Goal: Task Accomplishment & Management: Use online tool/utility

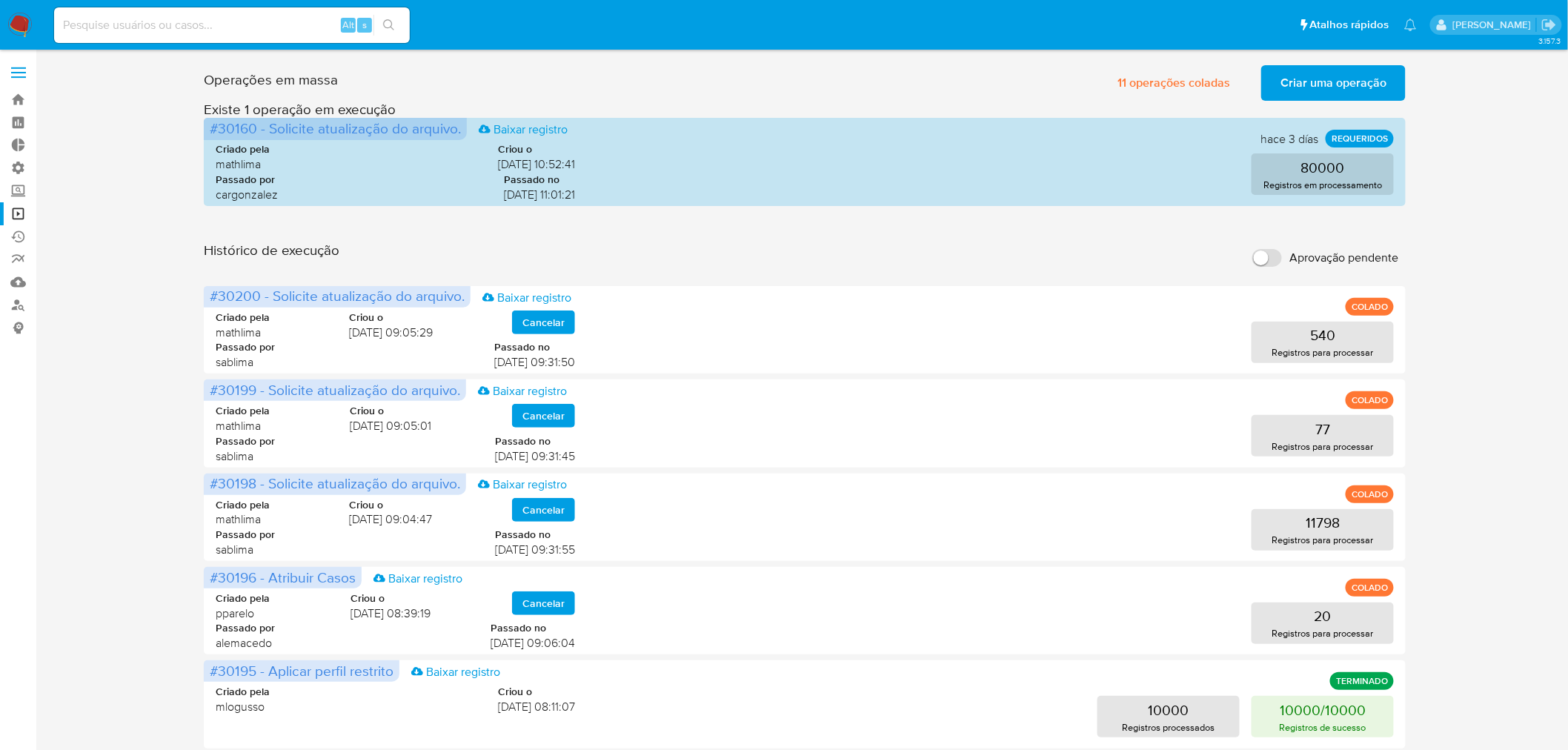
click at [1275, 247] on label "Aprovação pendente" at bounding box center [1325, 258] width 160 height 33
click at [1275, 249] on input "Aprovação pendente" at bounding box center [1267, 258] width 30 height 18
checkbox input "true"
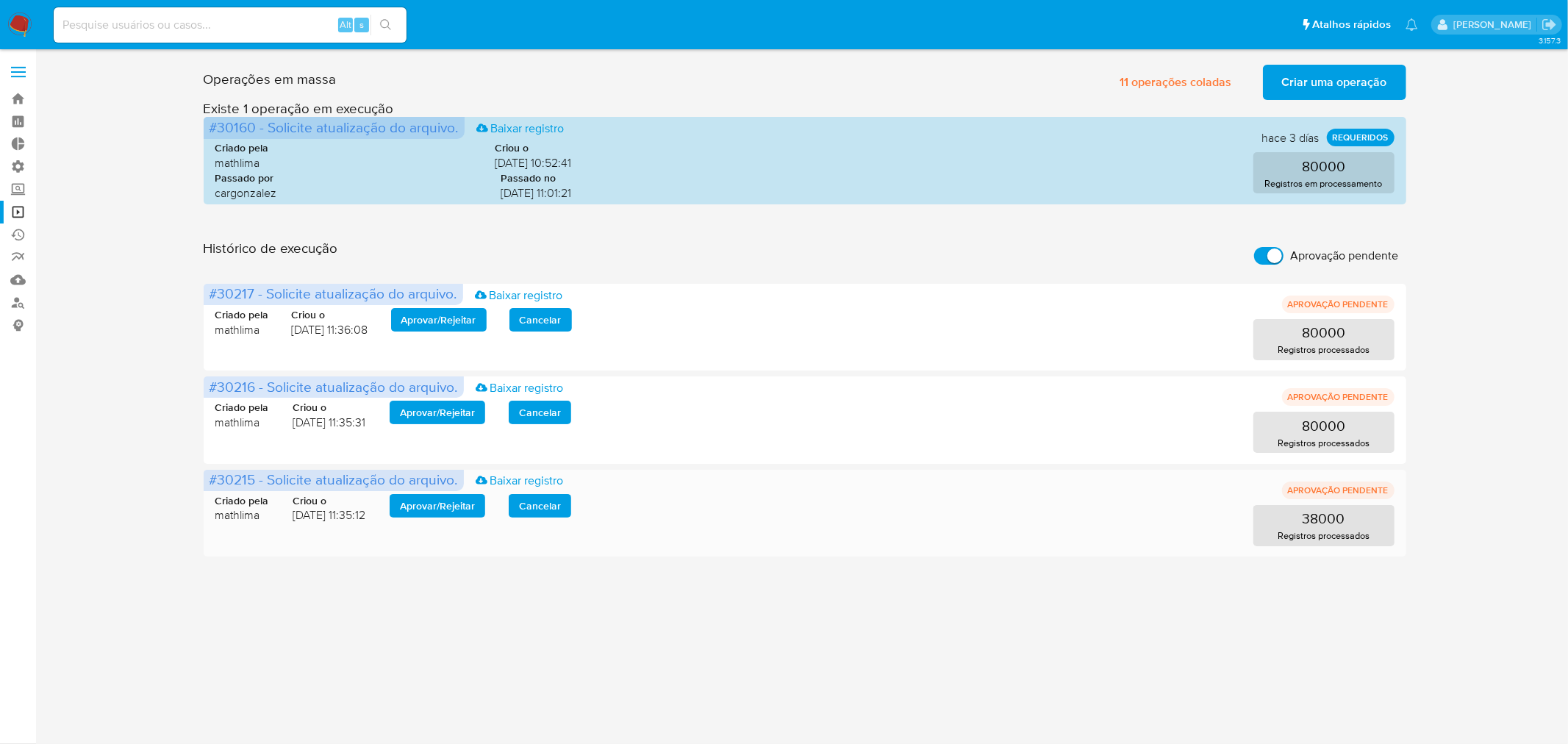
click at [427, 495] on span "Aprovar / Rejeitar" at bounding box center [437, 505] width 75 height 21
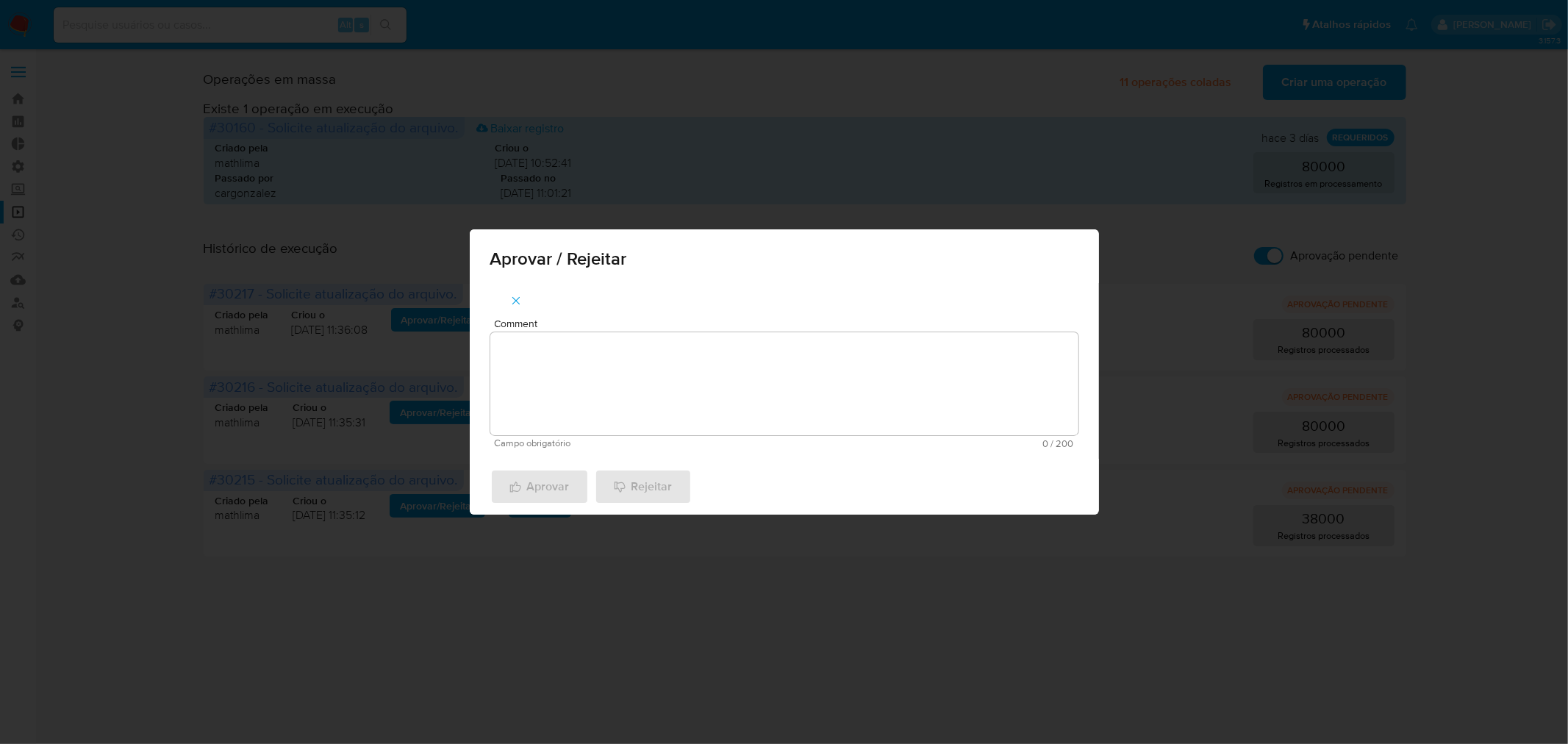
click at [595, 347] on textarea "Comment" at bounding box center [784, 383] width 588 height 103
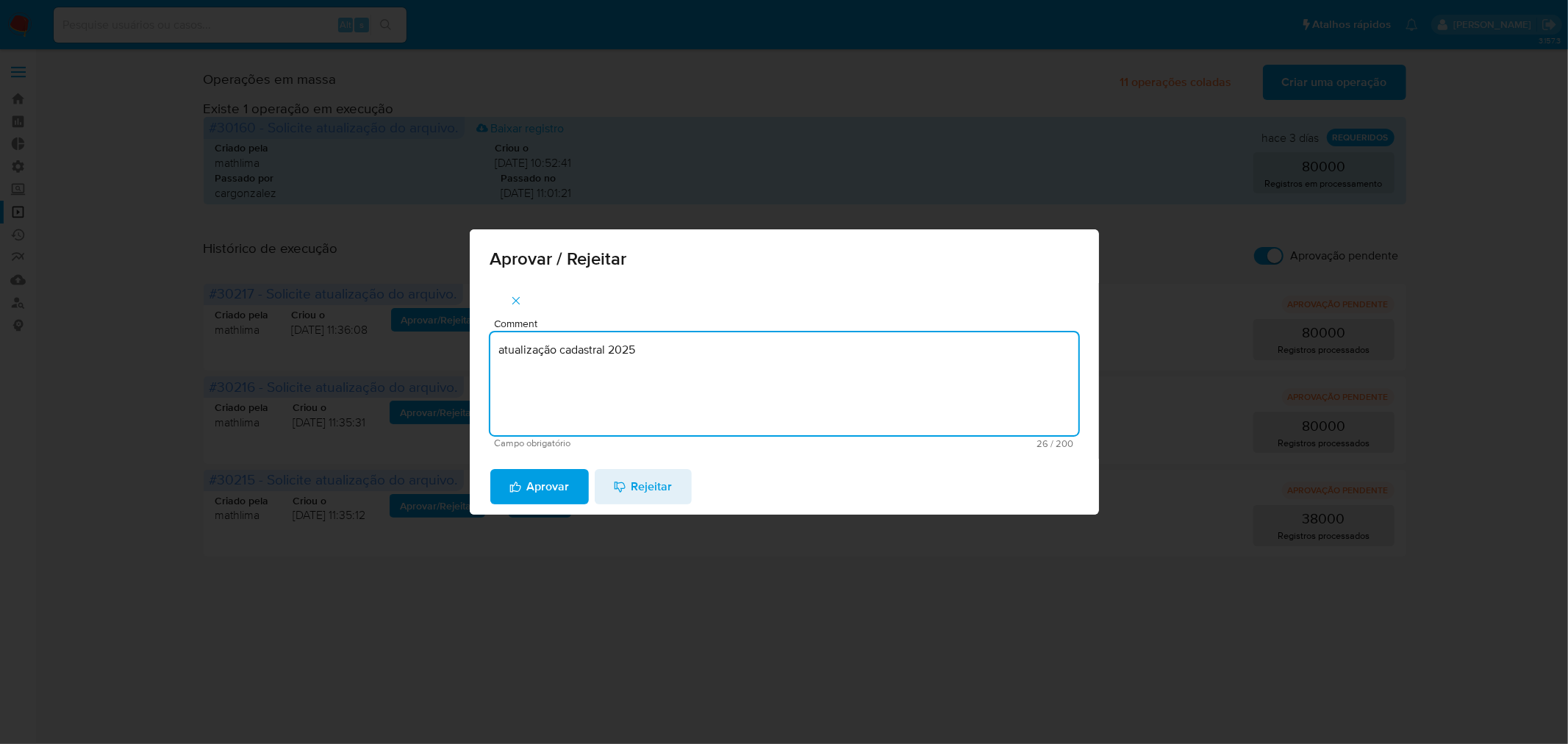
click at [595, 347] on textarea "atualização cadastral 2025" at bounding box center [784, 383] width 588 height 103
type textarea "atualização cadastral 2025"
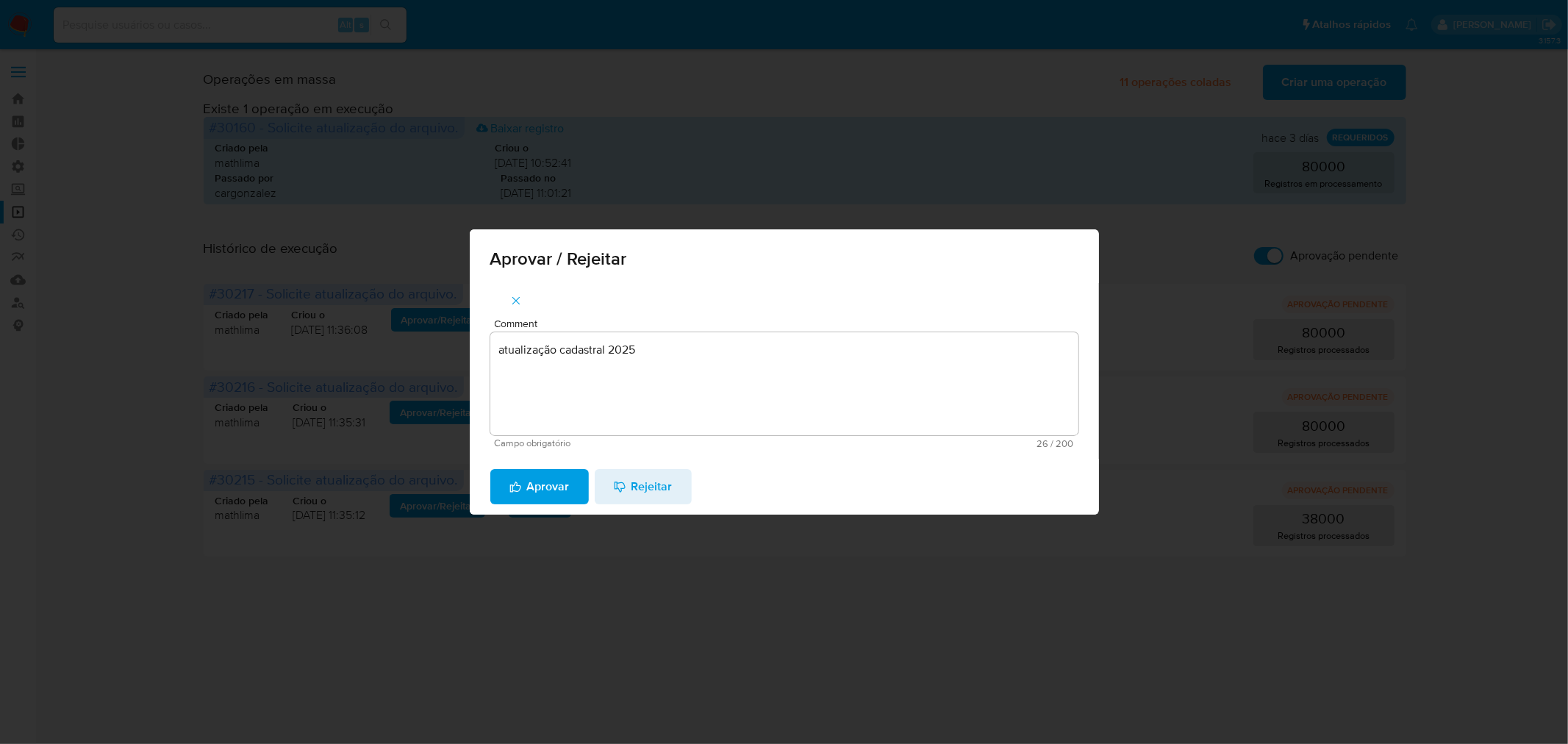
click at [559, 497] on span "Aprovar" at bounding box center [538, 486] width 60 height 32
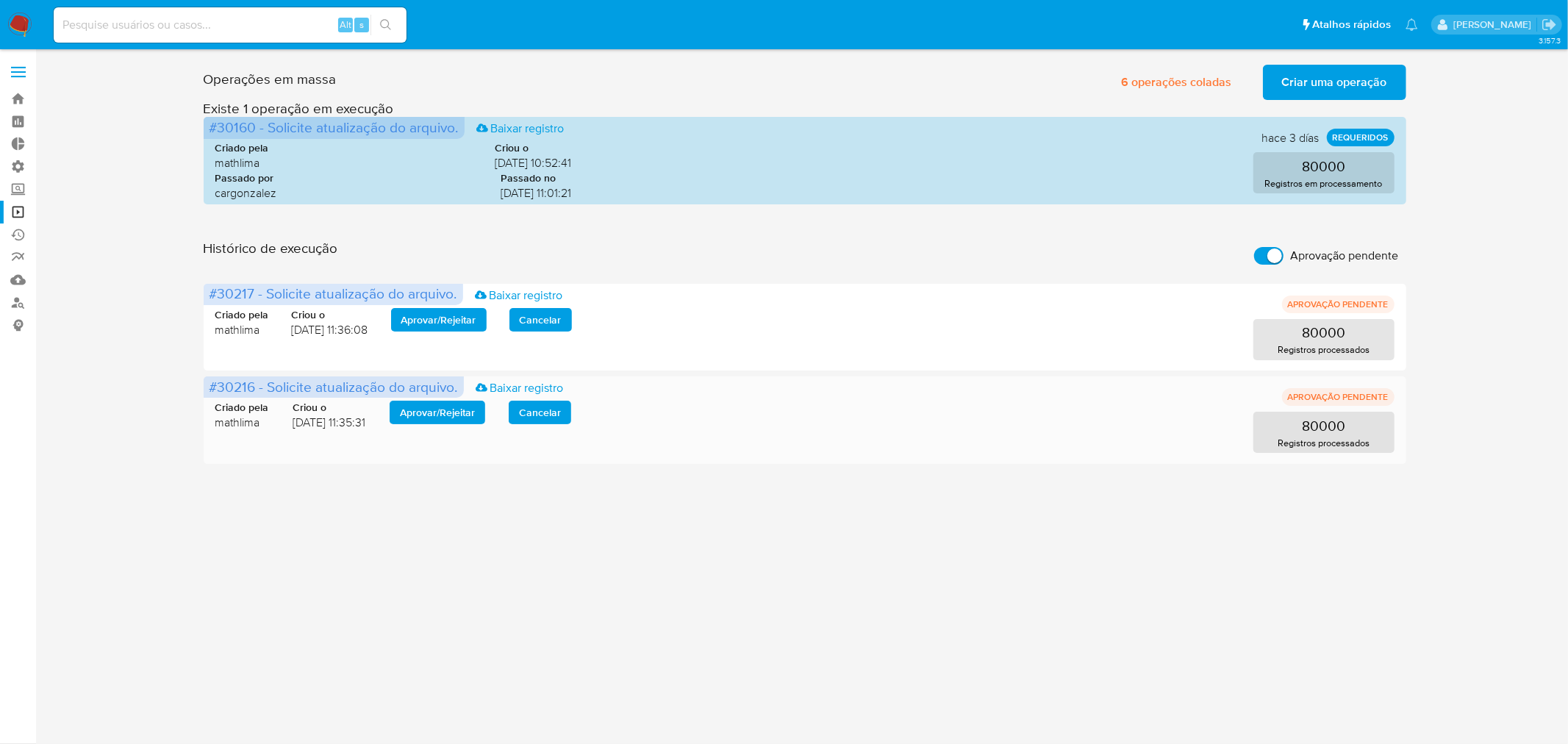
click at [462, 412] on span "Aprovar / Rejeitar" at bounding box center [437, 412] width 75 height 21
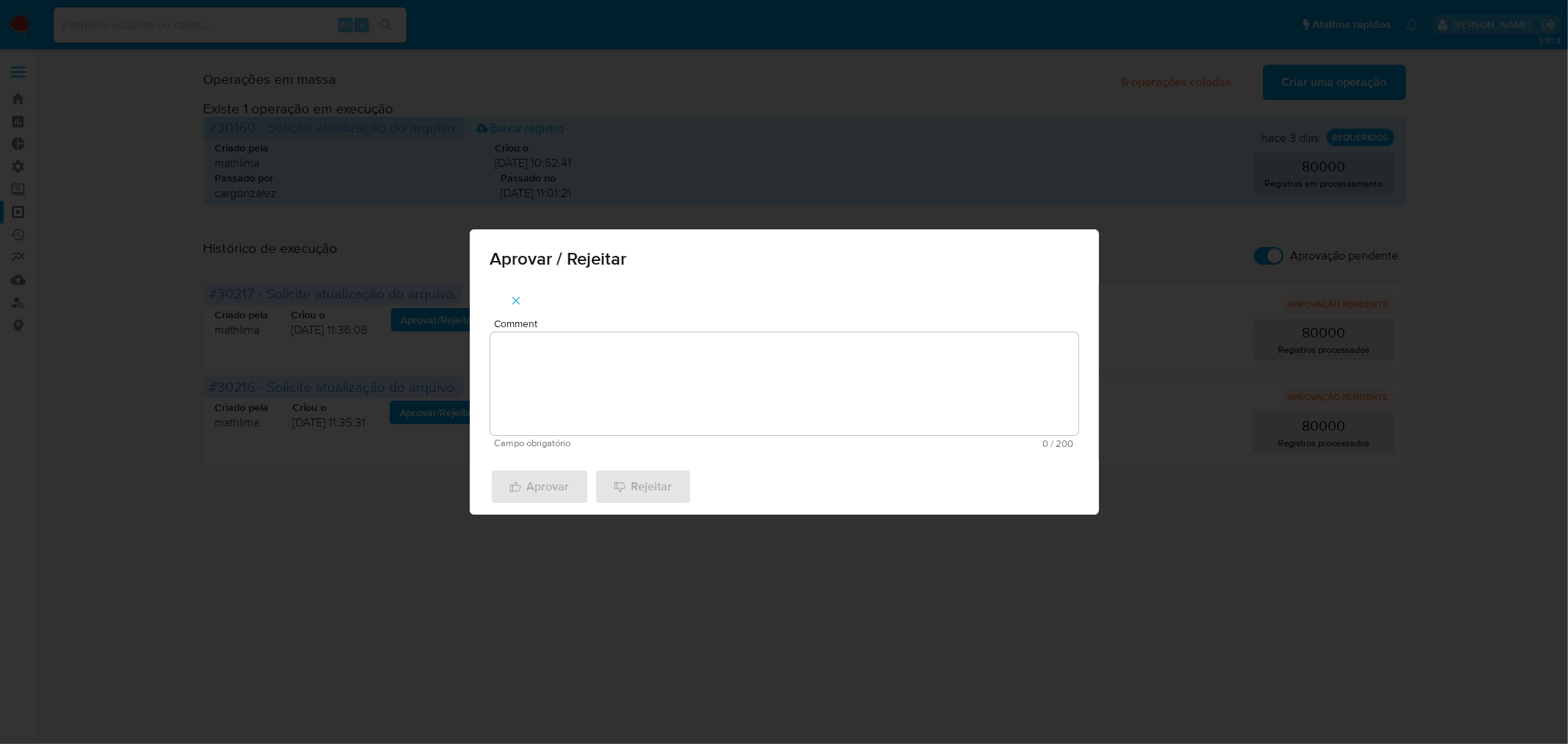
click at [578, 371] on textarea "Comment" at bounding box center [784, 383] width 588 height 103
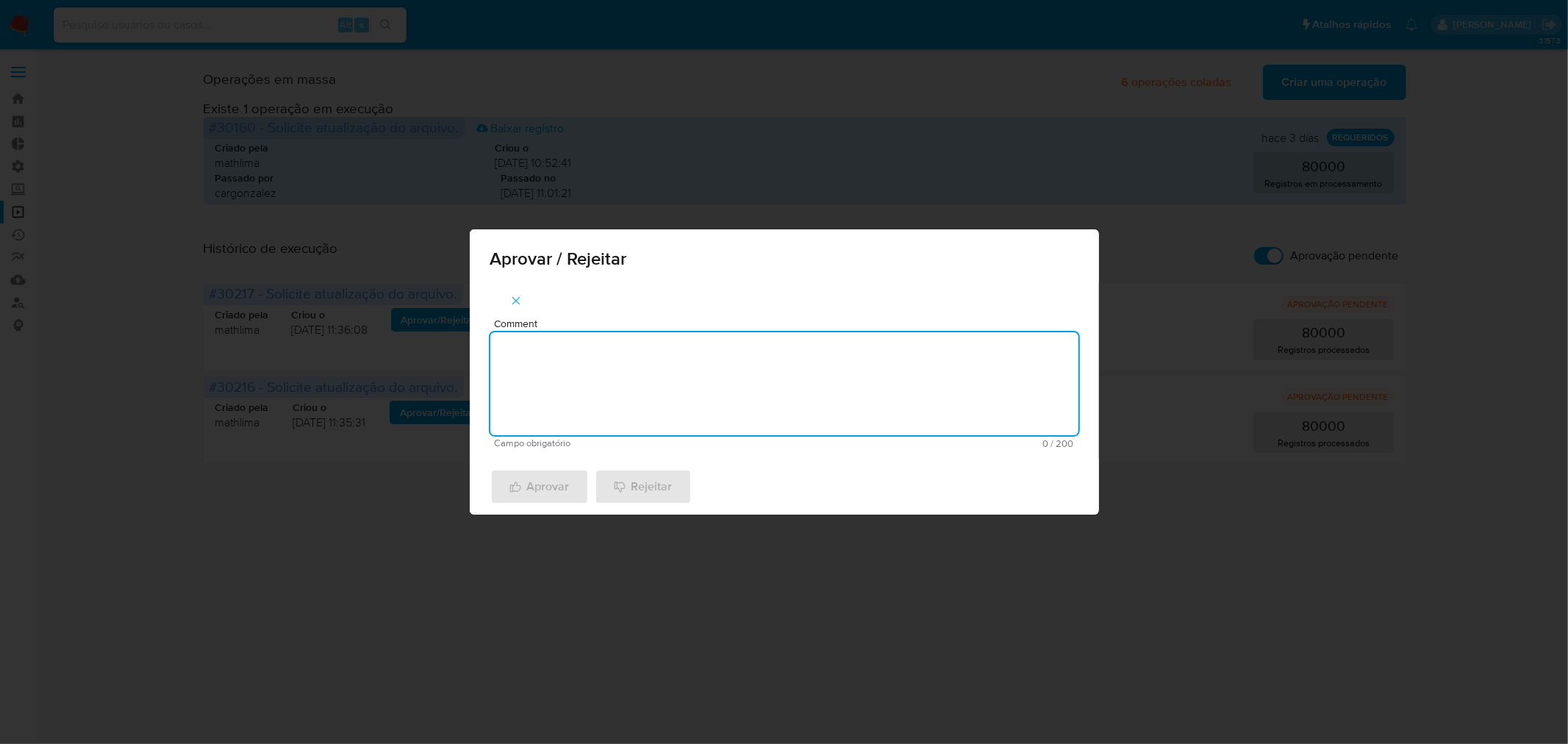
paste textarea "atualização cadastral 2025"
type textarea "atualização cadastral 2025"
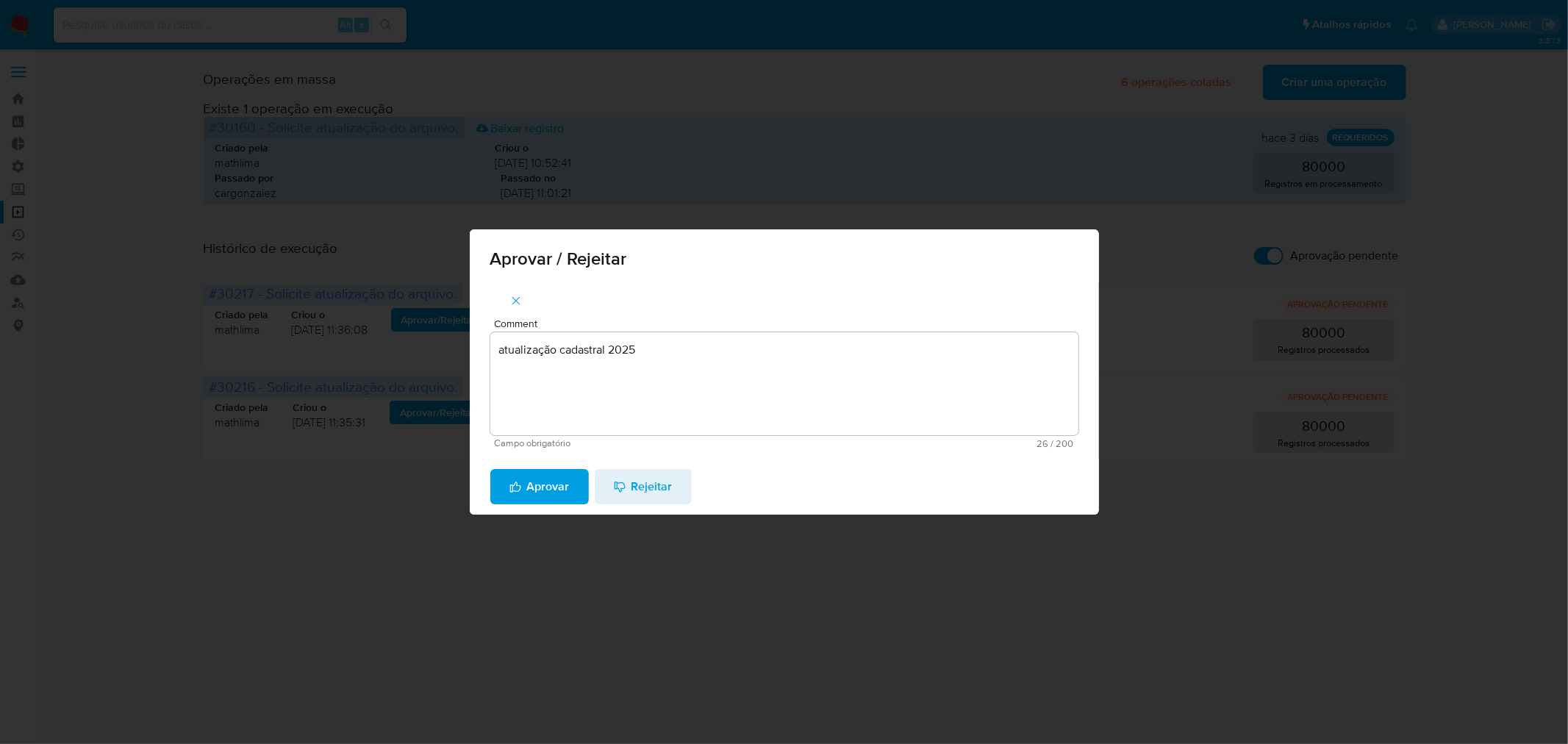
click at [538, 491] on span "Aprovar" at bounding box center [538, 486] width 60 height 32
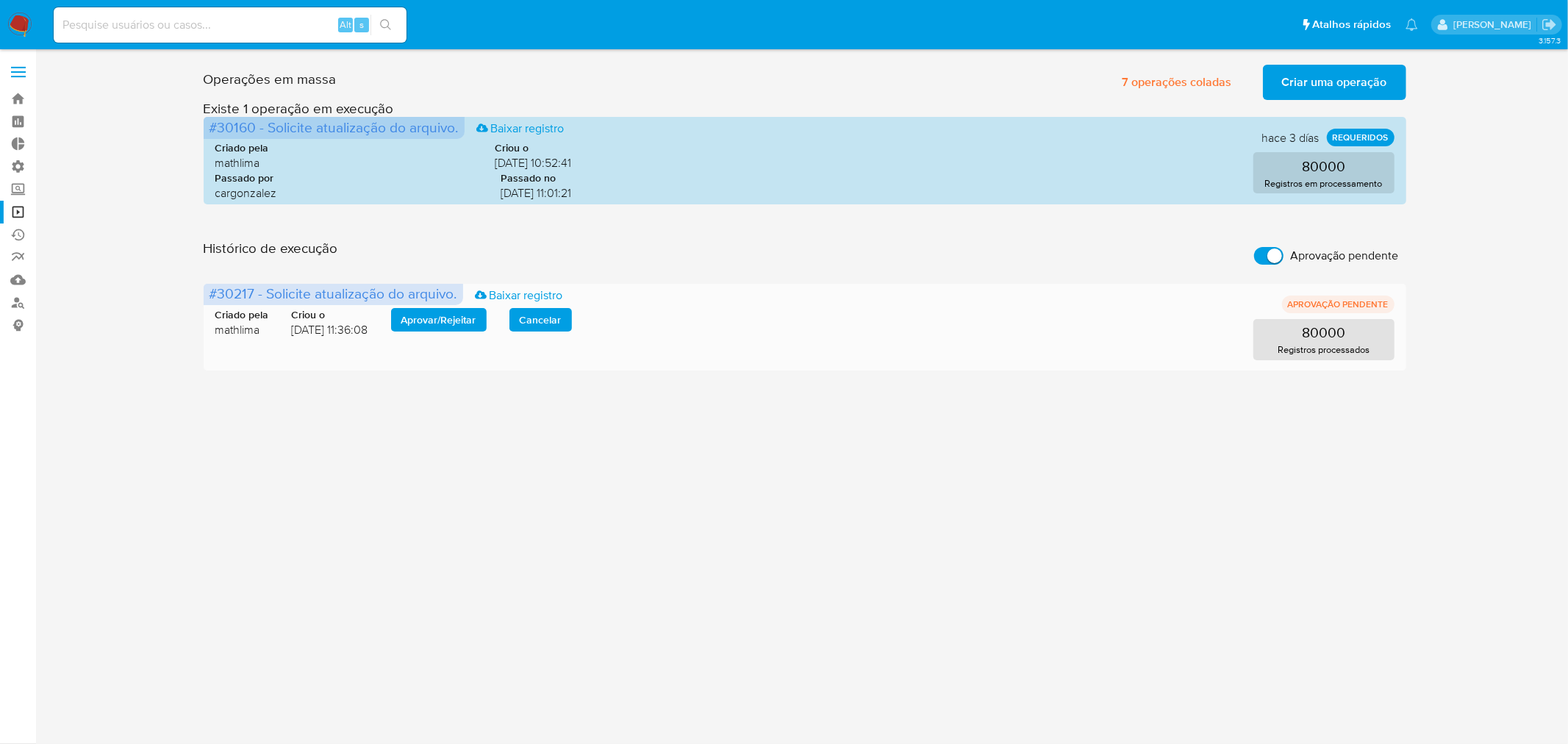
click at [435, 326] on span "Aprovar / Rejeitar" at bounding box center [438, 319] width 75 height 21
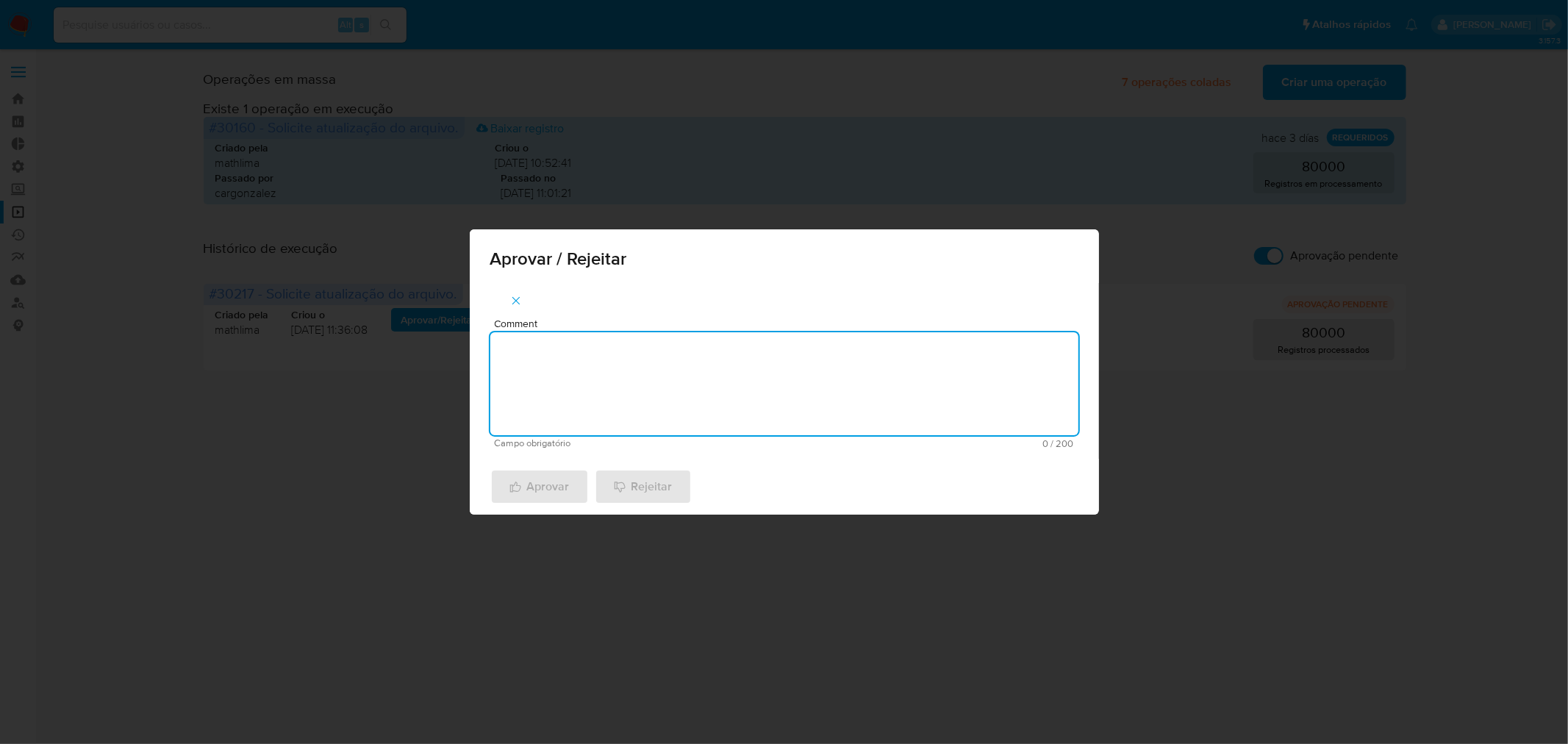
click at [585, 398] on textarea "Comment" at bounding box center [784, 383] width 588 height 103
paste textarea "atualização cadastral 2025"
type textarea "atualização cadastral 2025"
click at [541, 480] on span "Aprovar" at bounding box center [538, 486] width 60 height 32
